Goal: Navigation & Orientation: Find specific page/section

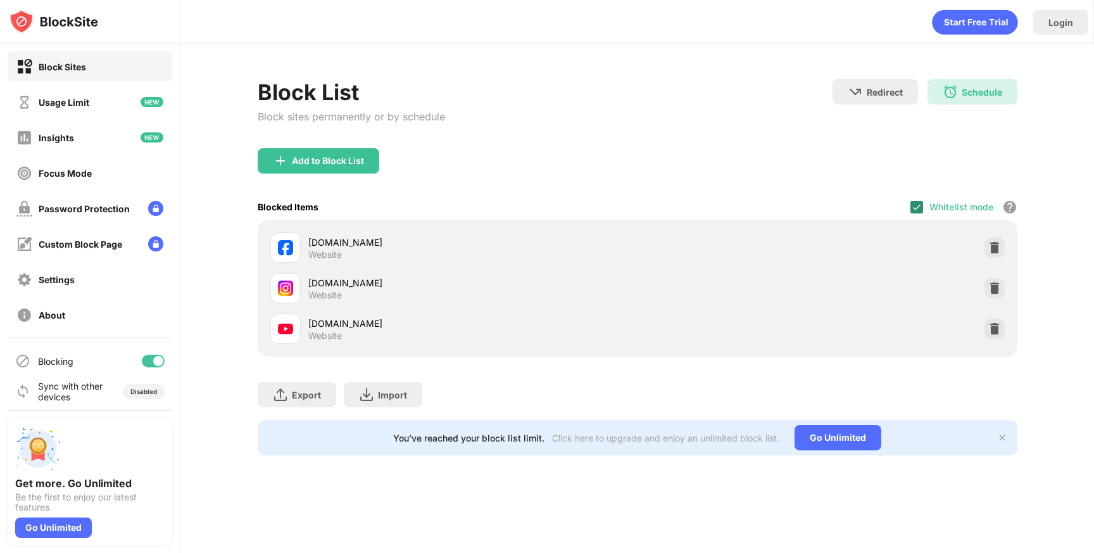
click at [919, 205] on img at bounding box center [917, 207] width 10 height 10
